Goal: Check status: Check status

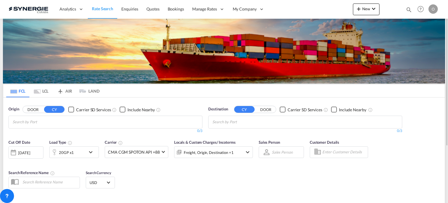
click at [409, 8] on md-icon "icon-magnify" at bounding box center [409, 9] width 6 height 6
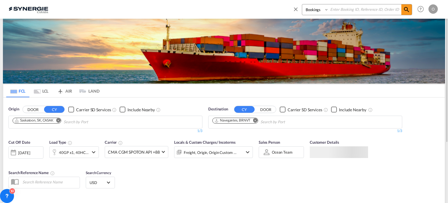
click at [313, 9] on select "Bookings Quotes Enquiries" at bounding box center [316, 9] width 28 height 10
select select "Quotes"
click at [302, 4] on select "Bookings Quotes Enquiries" at bounding box center [316, 9] width 28 height 10
paste input "SYC000013630"
type input "SYC000013630"
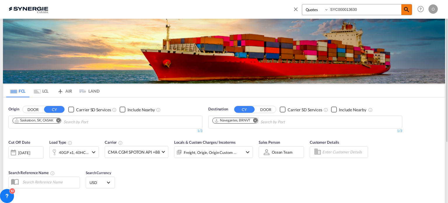
click at [406, 11] on md-icon "icon-magnify" at bounding box center [406, 9] width 7 height 7
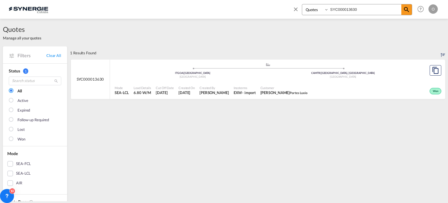
click at [219, 82] on div "Mode SEA-LCL Load Details 6.80 W/M Cut Off Date [DATE] Created On [DATE] Create…" at bounding box center [277, 90] width 335 height 17
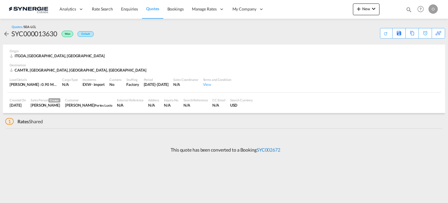
click at [272, 151] on link "SYC002672" at bounding box center [269, 150] width 24 height 6
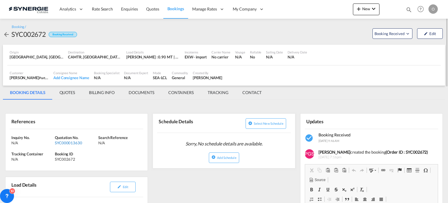
click at [77, 144] on div "SYC000013630" at bounding box center [76, 142] width 42 height 5
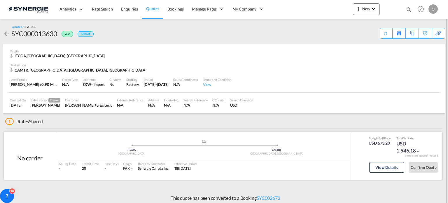
scroll to position [3, 0]
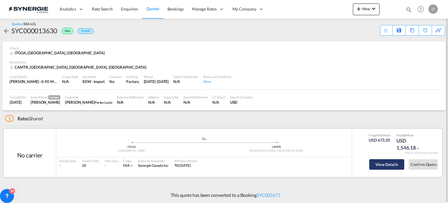
click at [381, 162] on button "View Details" at bounding box center [386, 164] width 35 height 10
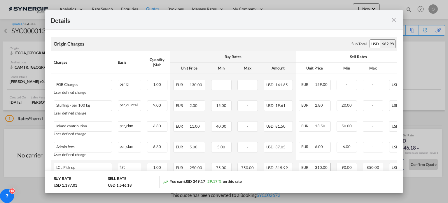
scroll to position [175, 0]
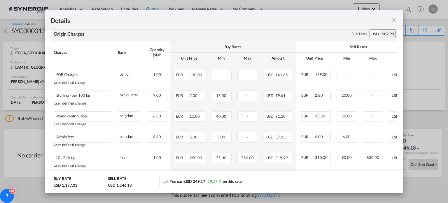
click at [393, 19] on md-icon "icon-close fg-AAA8AD m-0 cursor" at bounding box center [393, 19] width 7 height 7
